Goal: Communication & Community: Answer question/provide support

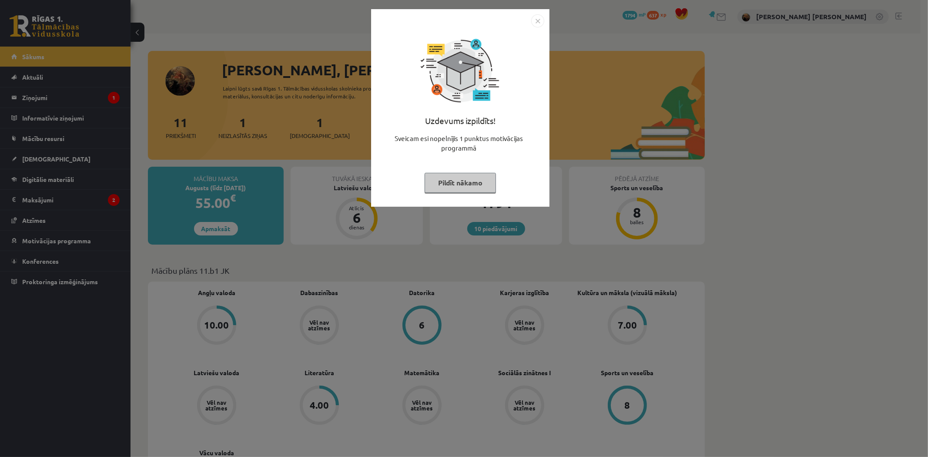
click at [536, 21] on img "Close" at bounding box center [537, 20] width 13 height 13
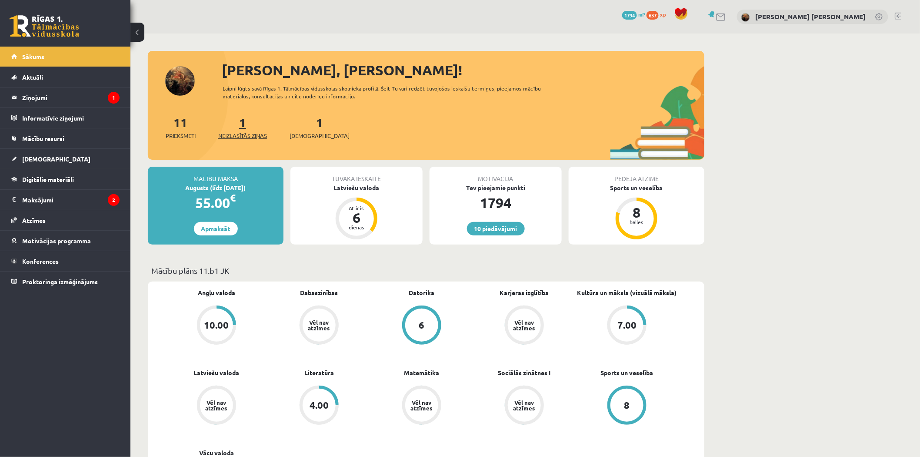
click at [245, 127] on link "1 Neizlasītās ziņas" at bounding box center [242, 127] width 49 height 26
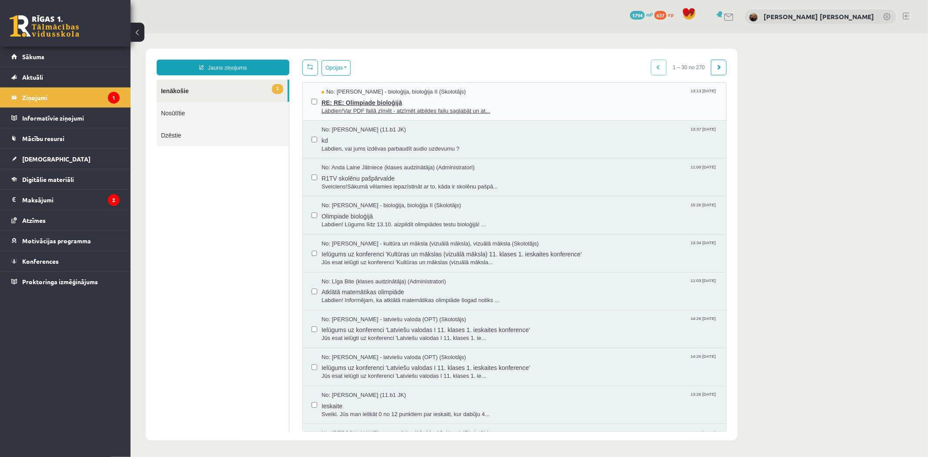
click at [398, 105] on span "RE: RE: Olimpiade bioloģijā" at bounding box center [519, 101] width 396 height 11
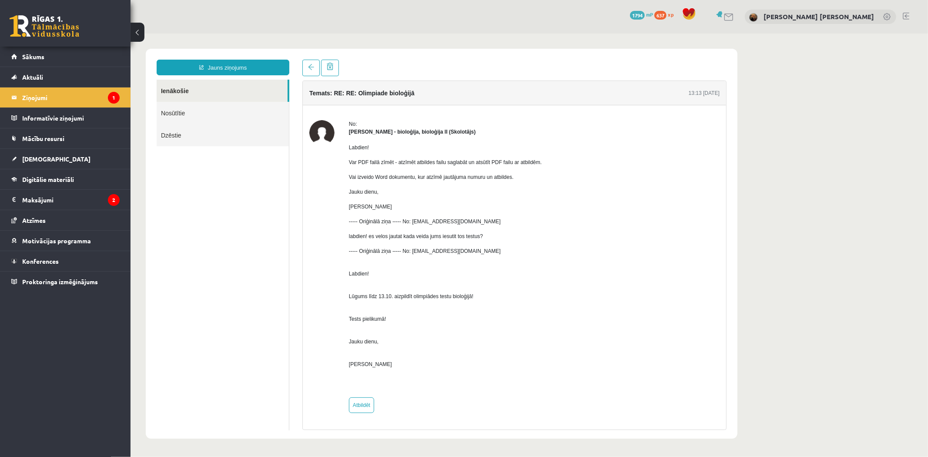
click at [172, 117] on link "Nosūtītie" at bounding box center [222, 112] width 132 height 22
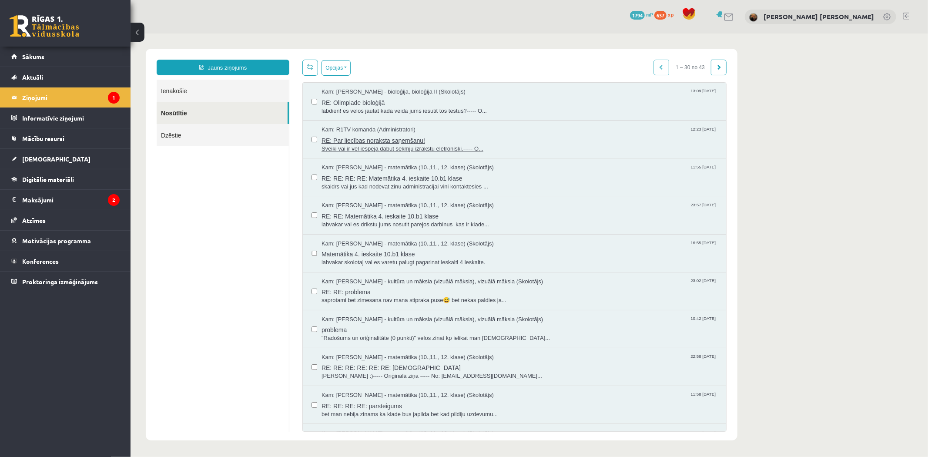
click at [355, 146] on span "Sveiki vai ir vel iespeja dabut sekmju izrakstu eletroniski.----- O..." at bounding box center [519, 148] width 396 height 8
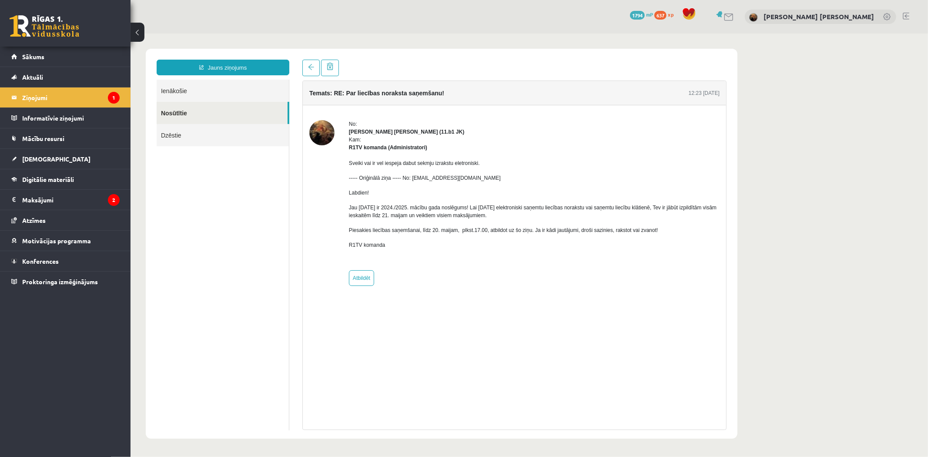
click at [175, 93] on link "Ienākošie" at bounding box center [222, 90] width 132 height 22
click at [176, 90] on link "Ienākošie" at bounding box center [222, 90] width 132 height 22
click at [177, 88] on link "Ienākošie" at bounding box center [222, 90] width 132 height 22
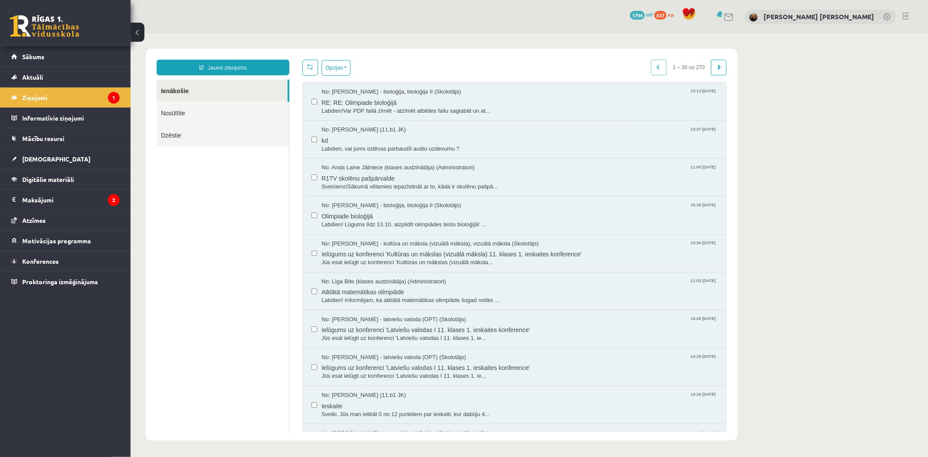
click at [177, 88] on link "Ienākošie" at bounding box center [221, 90] width 131 height 22
click at [392, 222] on span "Labdien! Lūgums līdz 13.10. aizpildīt olimpiādes testu bioloģijā! ..." at bounding box center [519, 224] width 396 height 8
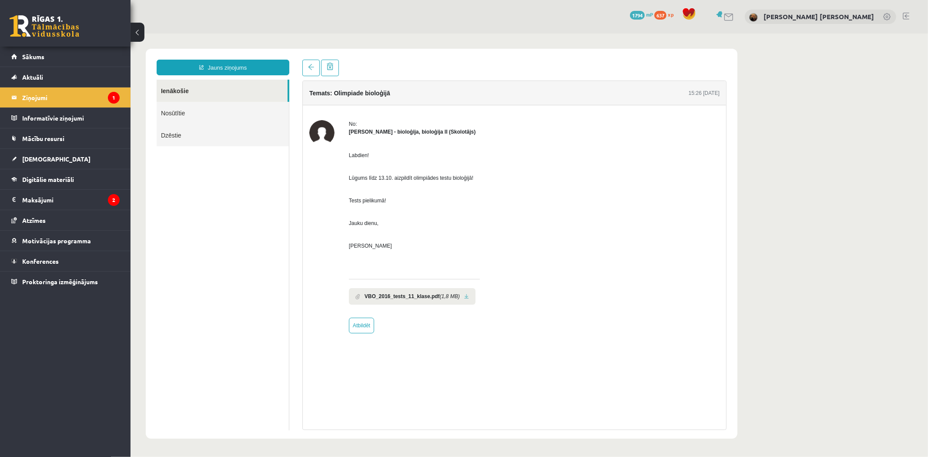
drag, startPoint x: 1007, startPoint y: 36, endPoint x: 731, endPoint y: 230, distance: 337.2
click at [731, 230] on div "Temats: Olimpiade bioloģijā 15:26 [DATE] No: [PERSON_NAME] - bioloģija, bioloģi…" at bounding box center [513, 244] width 437 height 370
click at [464, 296] on link at bounding box center [466, 296] width 5 height 6
